Goal: Task Accomplishment & Management: Manage account settings

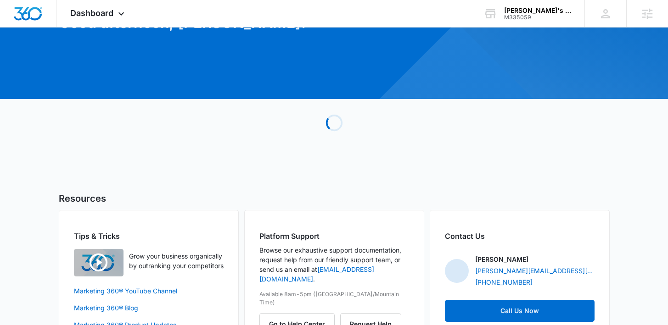
scroll to position [92, 0]
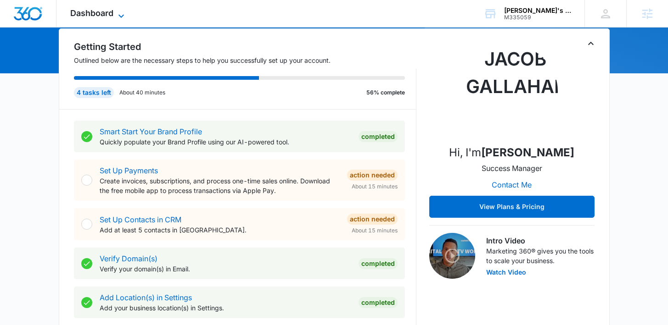
click at [109, 14] on span "Dashboard" at bounding box center [91, 13] width 43 height 10
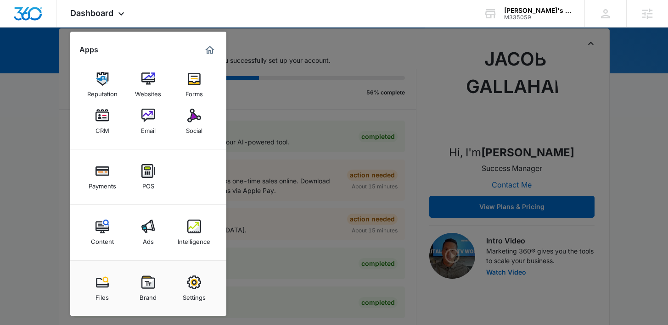
click at [148, 230] on img at bounding box center [148, 227] width 14 height 14
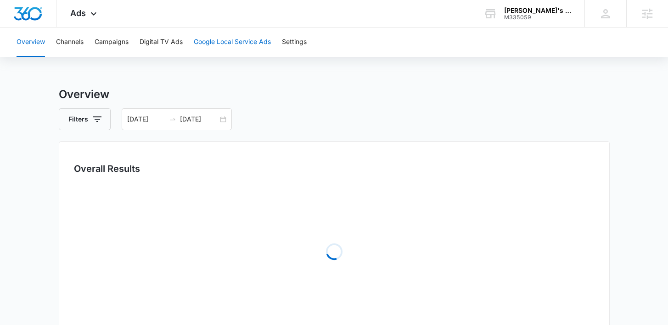
click at [210, 41] on button "Google Local Service Ads" at bounding box center [232, 42] width 77 height 29
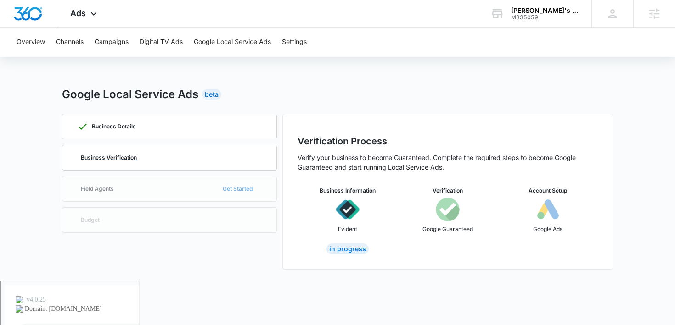
click at [114, 157] on p "Business Verification" at bounding box center [109, 158] width 56 height 6
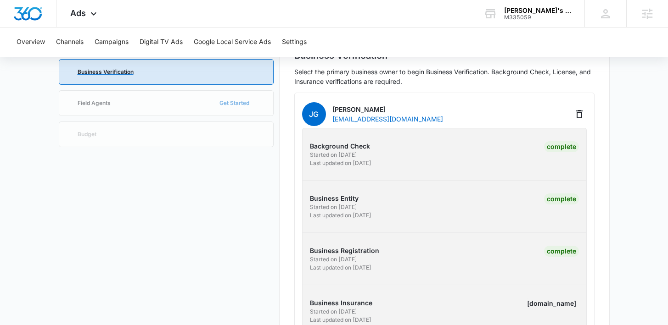
scroll to position [132, 0]
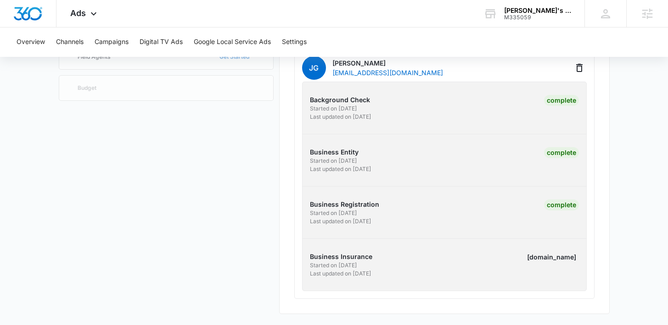
click at [542, 253] on div "[DOMAIN_NAME]" at bounding box center [551, 257] width 55 height 11
drag, startPoint x: 559, startPoint y: 257, endPoint x: 542, endPoint y: 255, distance: 16.6
click at [558, 257] on div "[DOMAIN_NAME]" at bounding box center [551, 257] width 55 height 11
drag, startPoint x: 531, startPoint y: 255, endPoint x: 578, endPoint y: 255, distance: 47.3
click at [580, 256] on div "Business Insurance Started on [DATE] Last updated on [DATE] [DOMAIN_NAME]" at bounding box center [444, 265] width 298 height 26
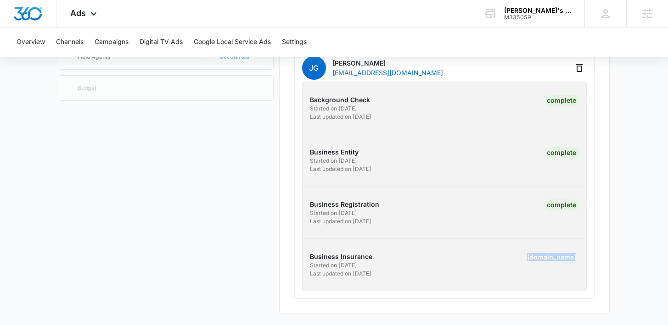
click at [578, 255] on div "Business Insurance Started on [DATE] Last updated on [DATE] [DOMAIN_NAME]" at bounding box center [444, 265] width 298 height 26
drag, startPoint x: 529, startPoint y: 259, endPoint x: 577, endPoint y: 260, distance: 48.7
click at [578, 259] on div "Business Insurance Started on [DATE] Last updated on [DATE] [DOMAIN_NAME]" at bounding box center [444, 265] width 298 height 26
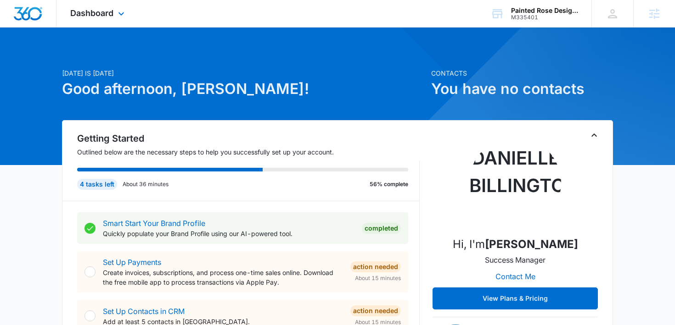
click at [112, 19] on div "Dashboard Apps Reputation Forms CRM Email Social POS Content Ads Intelligence F…" at bounding box center [98, 13] width 84 height 27
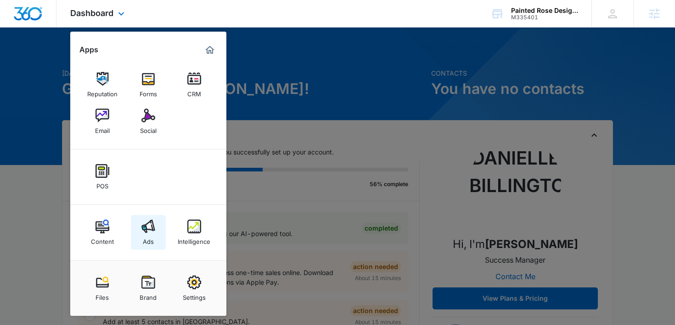
click at [150, 229] on img at bounding box center [148, 227] width 14 height 14
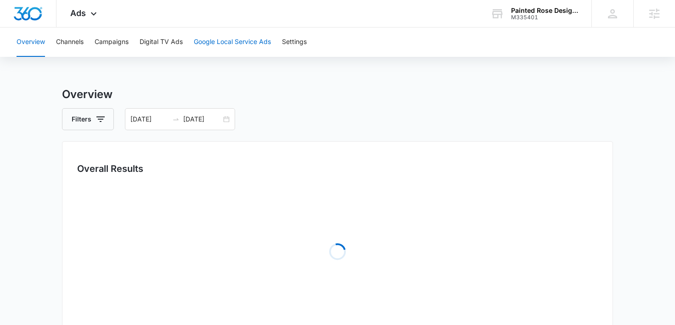
click at [229, 42] on button "Google Local Service Ads" at bounding box center [232, 42] width 77 height 29
